Goal: Task Accomplishment & Management: Complete application form

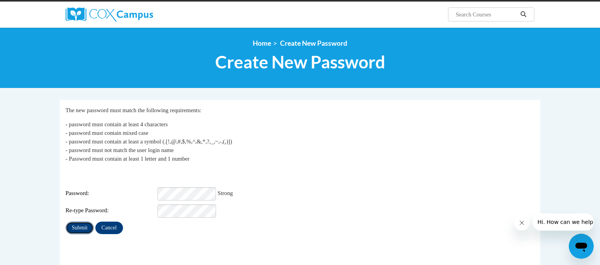
click at [87, 222] on input "Submit" at bounding box center [80, 227] width 28 height 12
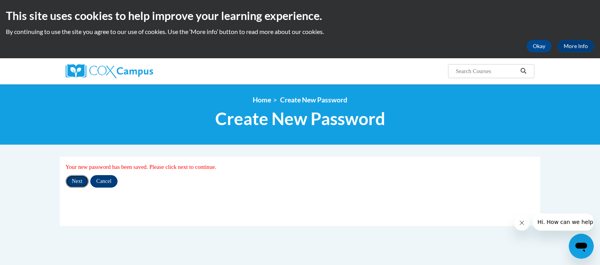
click at [75, 183] on input "Next" at bounding box center [77, 181] width 23 height 12
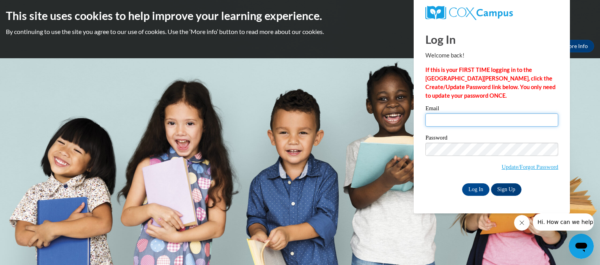
click at [431, 119] on input "Email" at bounding box center [491, 119] width 133 height 13
type input "[EMAIL_ADDRESS][DOMAIN_NAME]"
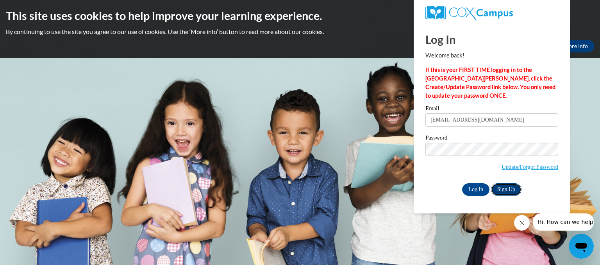
click at [506, 192] on link "Sign Up" at bounding box center [506, 189] width 30 height 12
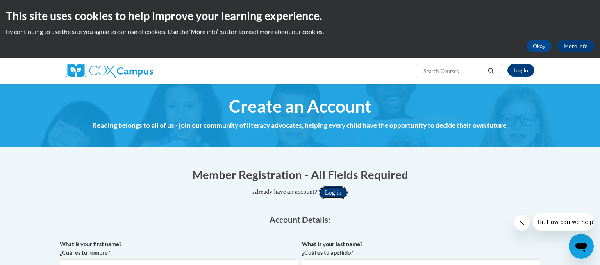
click at [336, 191] on button "Log in" at bounding box center [332, 192] width 29 height 12
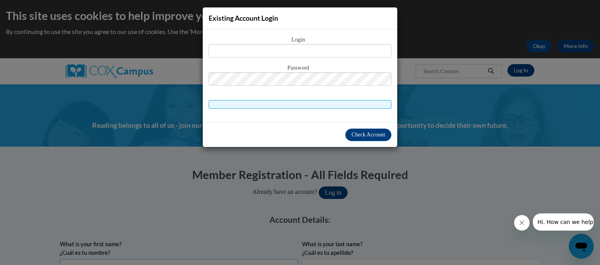
scroll to position [135, 0]
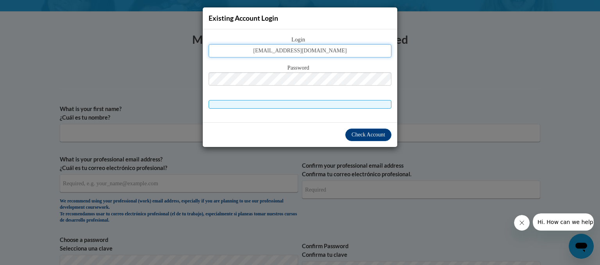
type input "rlopez@kusd.edu"
